Goal: Task Accomplishment & Management: Use online tool/utility

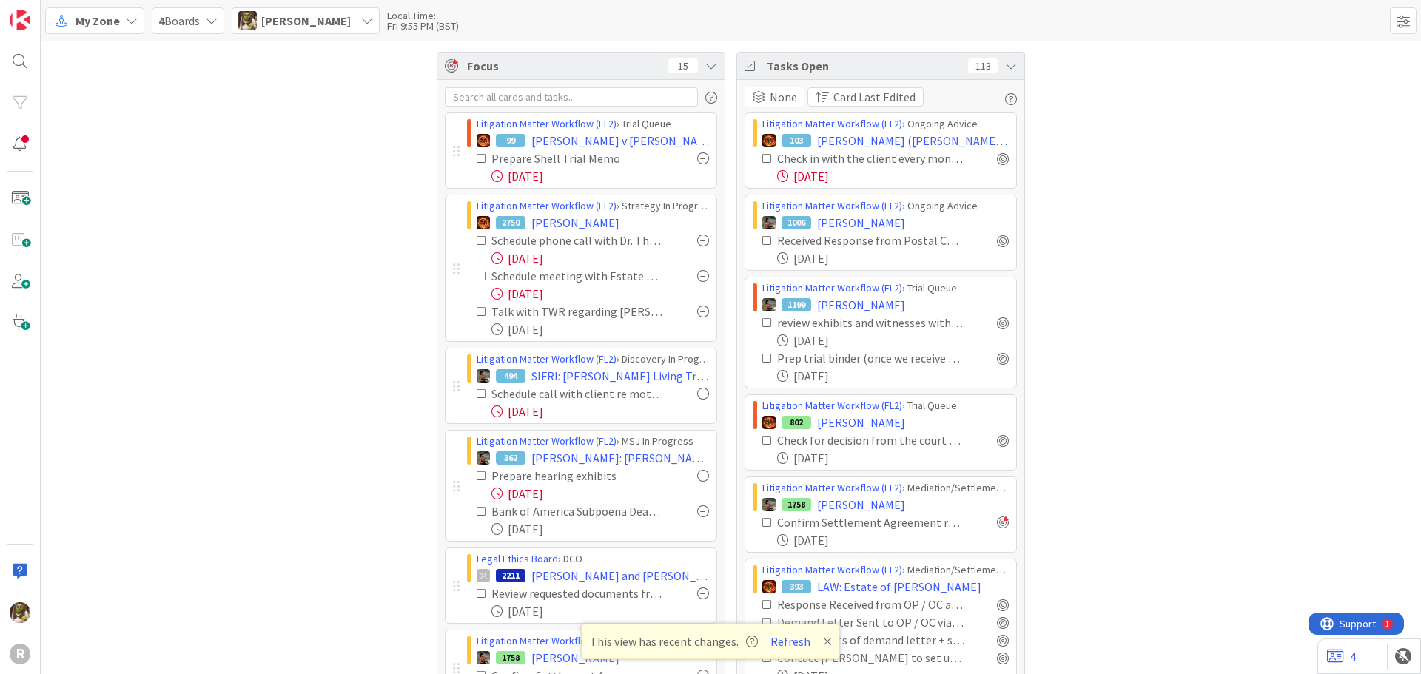
scroll to position [222, 0]
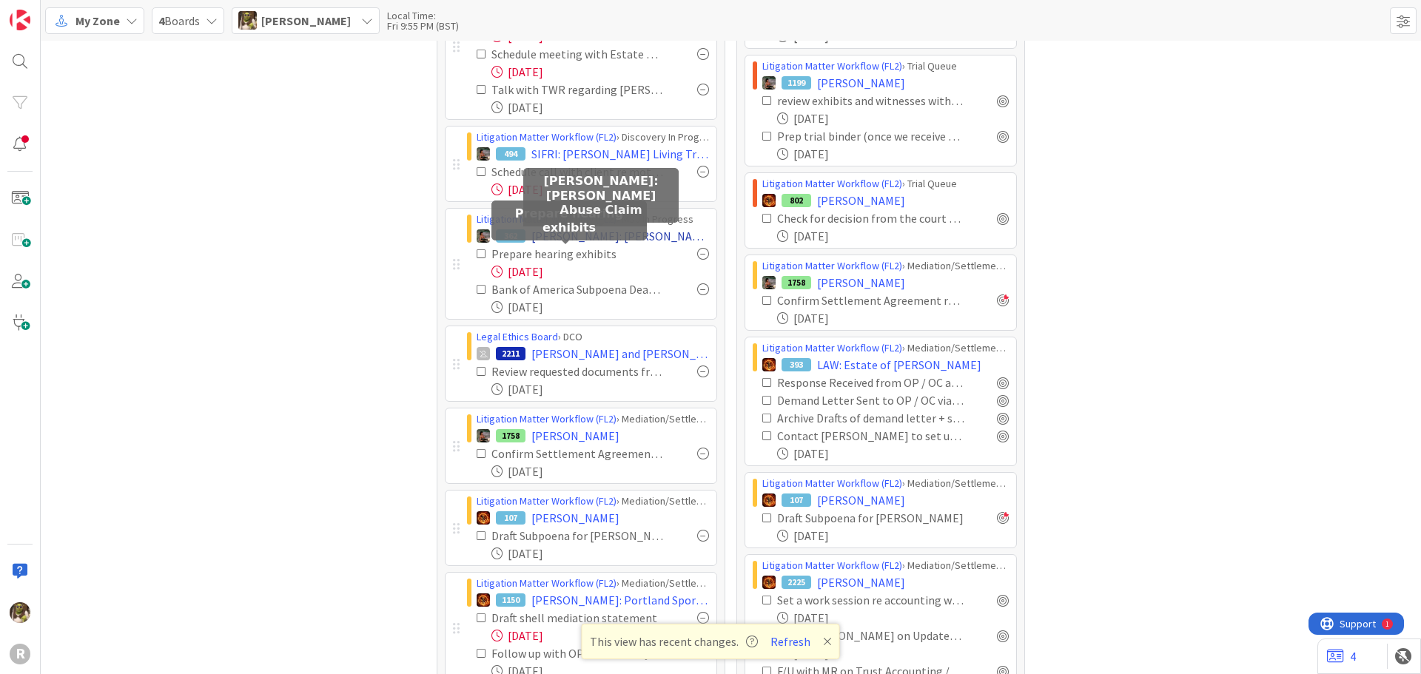
click at [628, 235] on span "[PERSON_NAME]: [PERSON_NAME] Abuse Claim" at bounding box center [621, 236] width 178 height 18
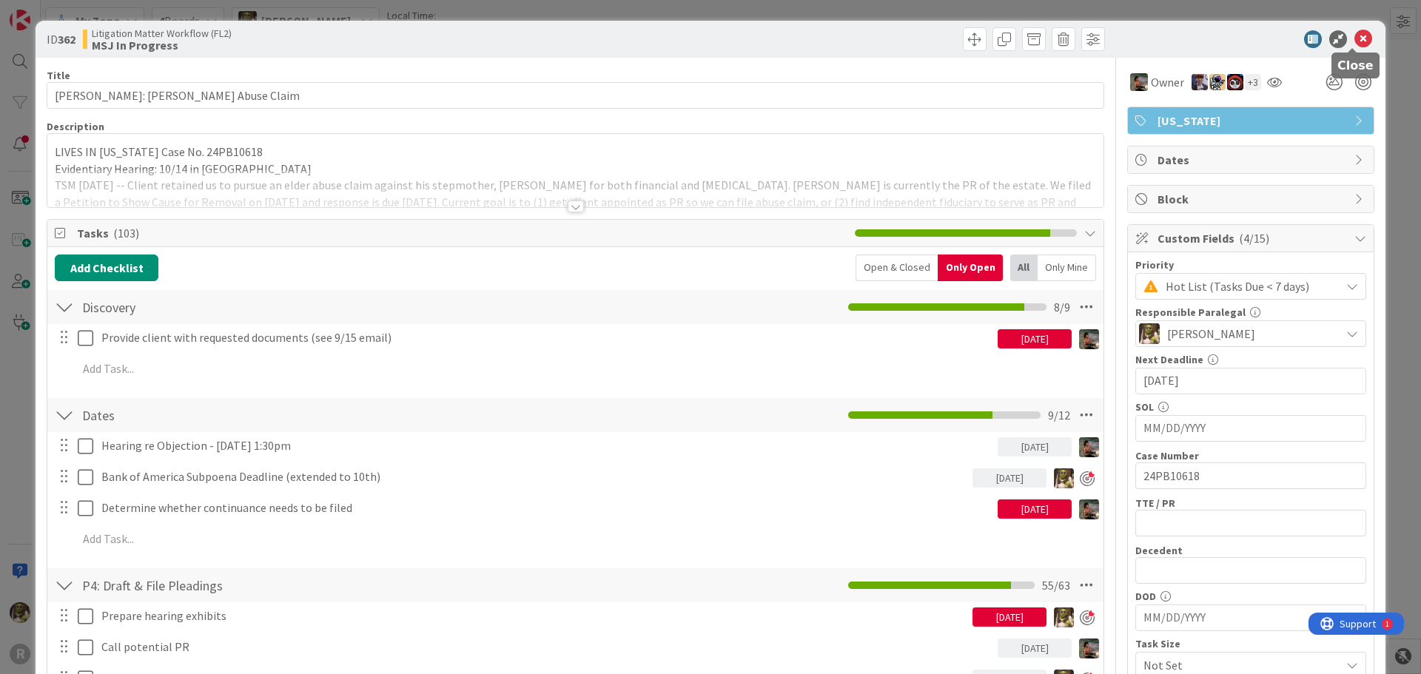
click at [1355, 36] on icon at bounding box center [1364, 39] width 18 height 18
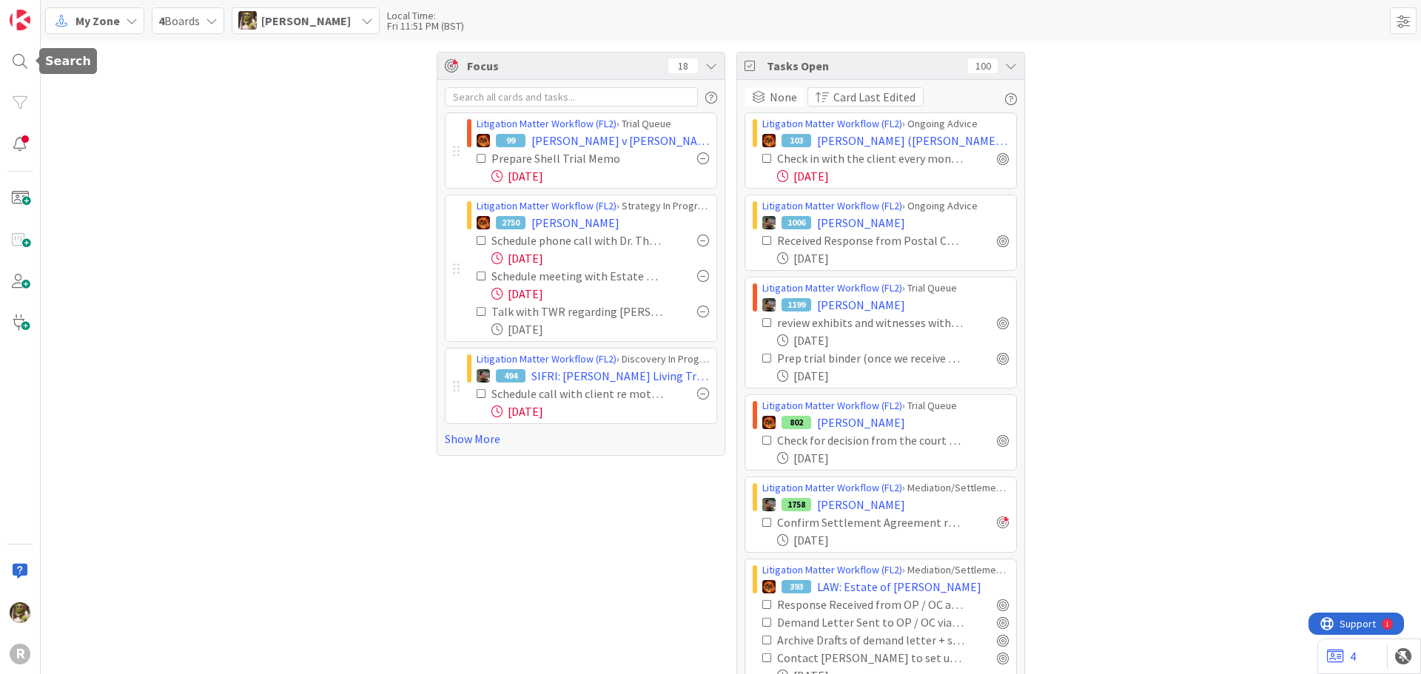
drag, startPoint x: 22, startPoint y: 51, endPoint x: 53, endPoint y: 63, distance: 32.6
click at [22, 51] on div at bounding box center [20, 62] width 30 height 30
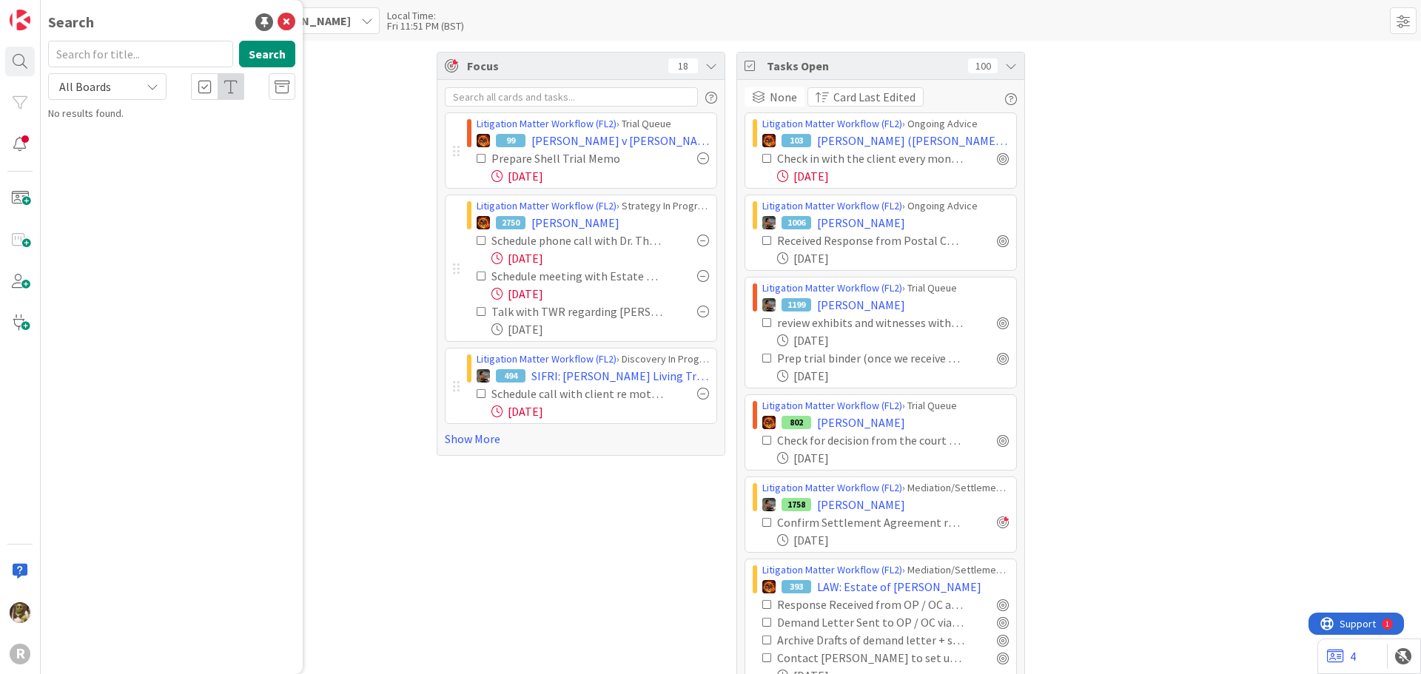
click at [101, 52] on input "text" at bounding box center [140, 54] width 185 height 27
type input "[PERSON_NAME]"
click at [118, 122] on div "Litigation Matter Workflow (FL2) › MSJ In Progress" at bounding box center [182, 116] width 227 height 13
